Goal: Task Accomplishment & Management: Manage account settings

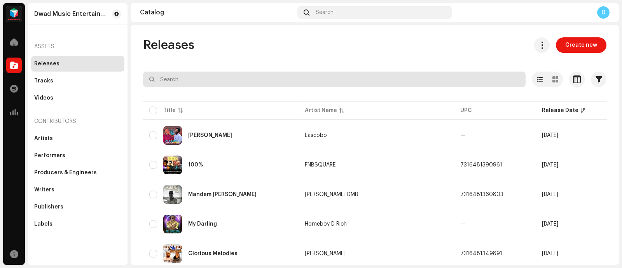
click at [216, 72] on input "text" at bounding box center [334, 80] width 382 height 16
click at [221, 77] on input "text" at bounding box center [334, 80] width 382 height 16
paste input "4PM IN [GEOGRAPHIC_DATA]"
type input "4PM IN [GEOGRAPHIC_DATA]"
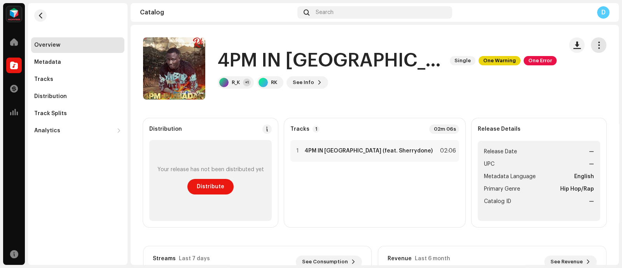
click at [592, 51] on button "button" at bounding box center [599, 45] width 16 height 16
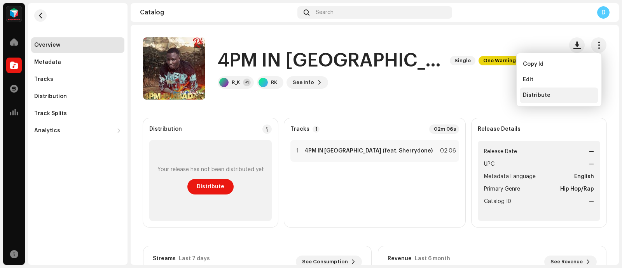
click at [539, 92] on span "Distribute" at bounding box center [537, 95] width 28 height 6
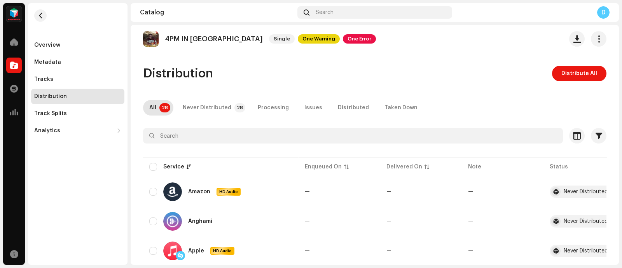
scroll to position [71, 0]
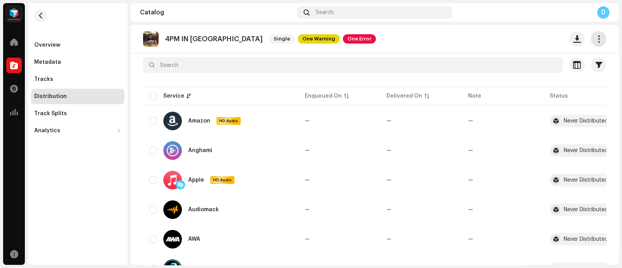
click at [595, 38] on span "button" at bounding box center [598, 39] width 7 height 6
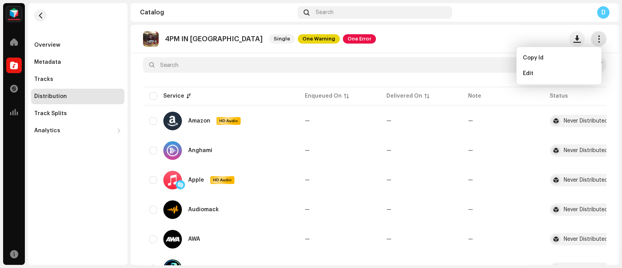
click at [591, 35] on button "button" at bounding box center [599, 39] width 16 height 16
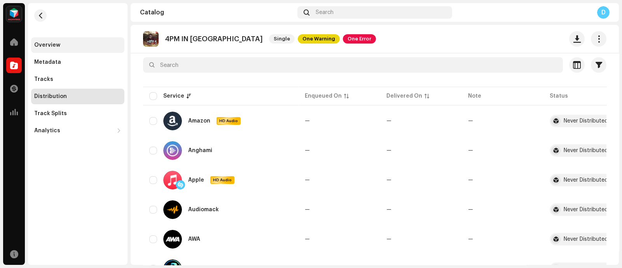
click at [527, 35] on div "4PM IN [GEOGRAPHIC_DATA] Single One Warning One Error" at bounding box center [374, 39] width 463 height 16
click at [52, 45] on div "Overview" at bounding box center [47, 45] width 26 height 6
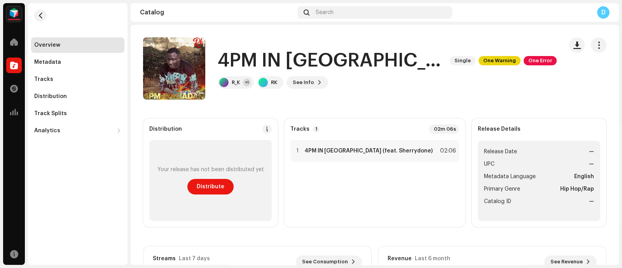
click at [20, 61] on div at bounding box center [14, 66] width 16 height 16
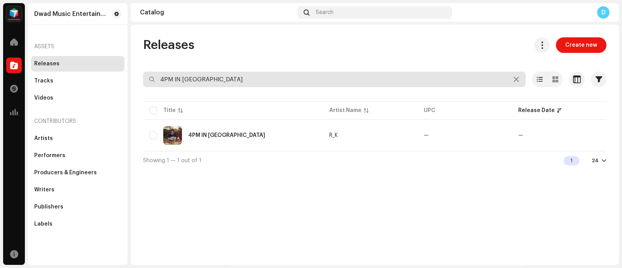
click at [245, 79] on input "4PM IN [GEOGRAPHIC_DATA]" at bounding box center [334, 80] width 382 height 16
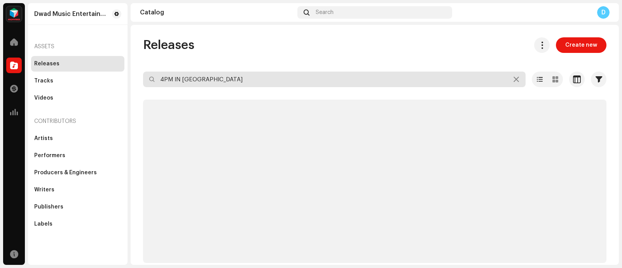
click at [218, 75] on input "4PM IN [GEOGRAPHIC_DATA]" at bounding box center [334, 80] width 382 height 16
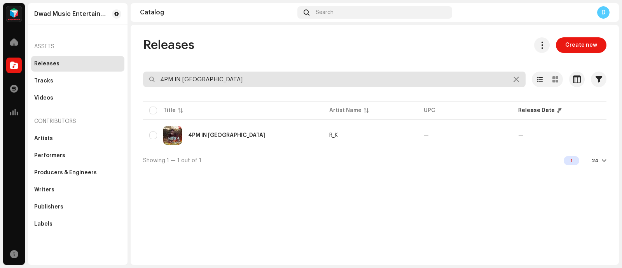
click at [218, 75] on input "4PM IN [GEOGRAPHIC_DATA]" at bounding box center [334, 80] width 382 height 16
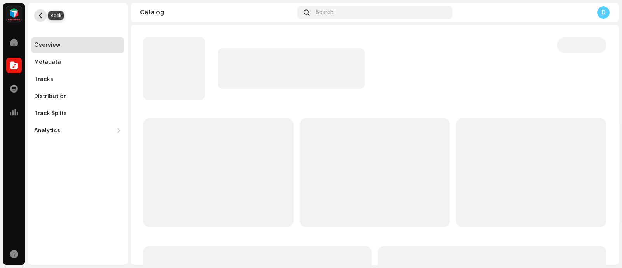
click at [40, 18] on span "button" at bounding box center [41, 15] width 6 height 6
